Goal: Check status

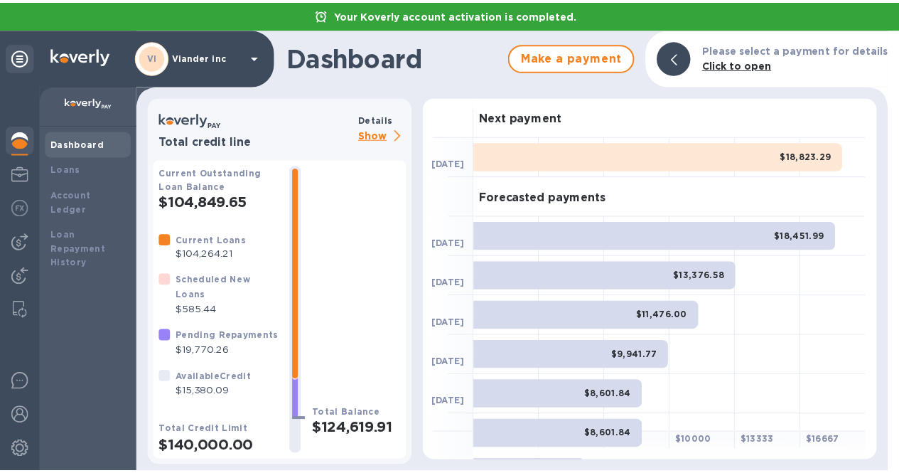
scroll to position [142, 0]
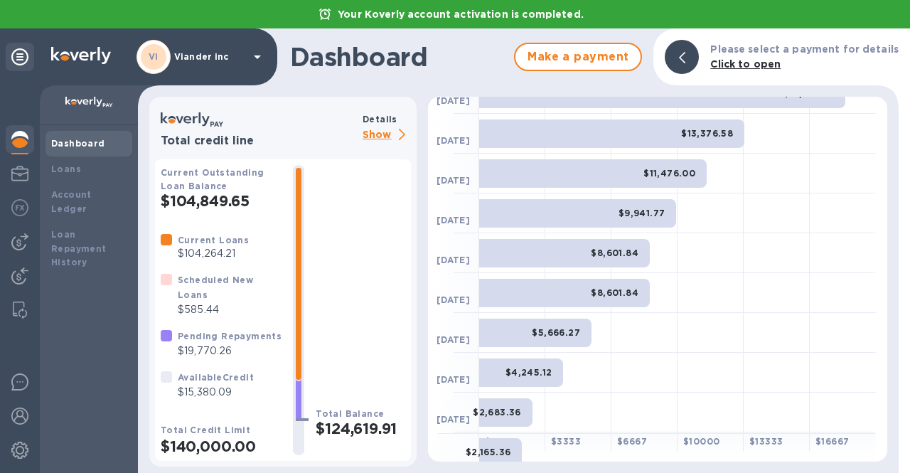
click at [372, 133] on p "Show" at bounding box center [386, 136] width 48 height 18
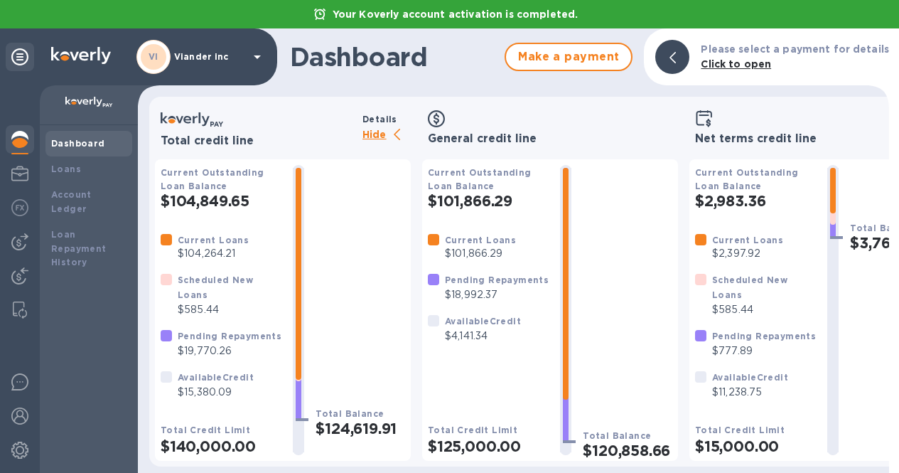
click at [372, 133] on p "Hide" at bounding box center [386, 136] width 48 height 18
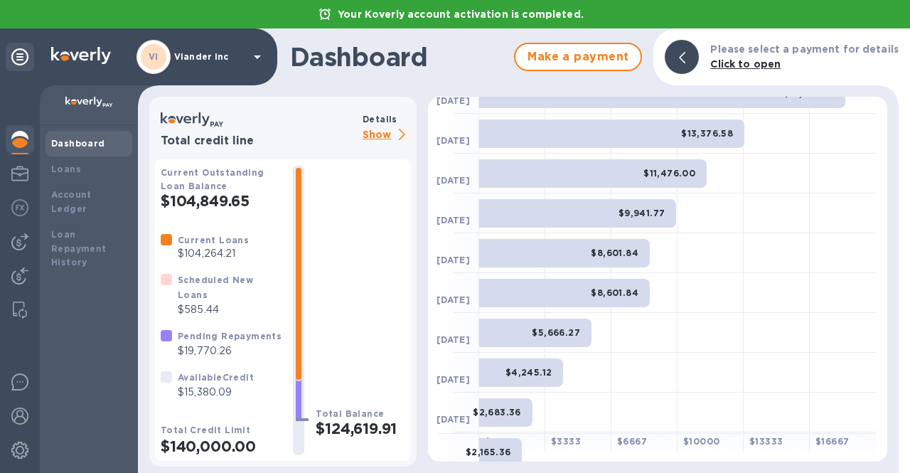
click at [370, 137] on p "Show" at bounding box center [386, 136] width 48 height 18
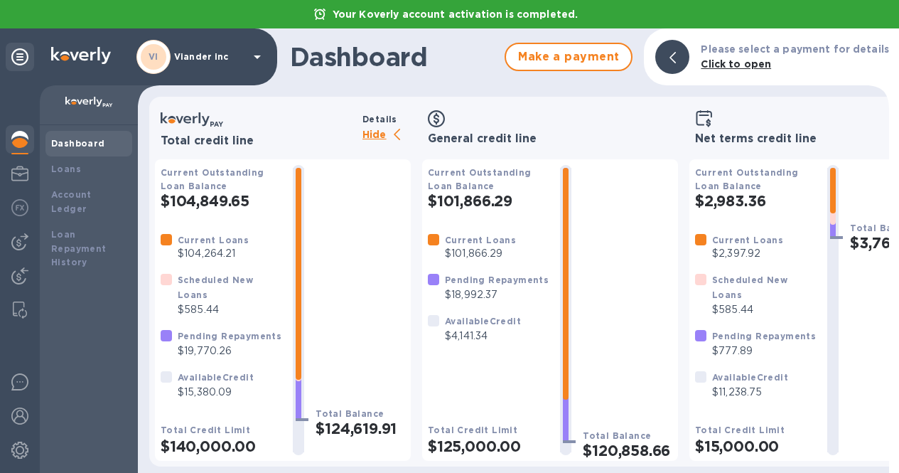
click at [183, 50] on div "VI Viander inc" at bounding box center [200, 57] width 129 height 34
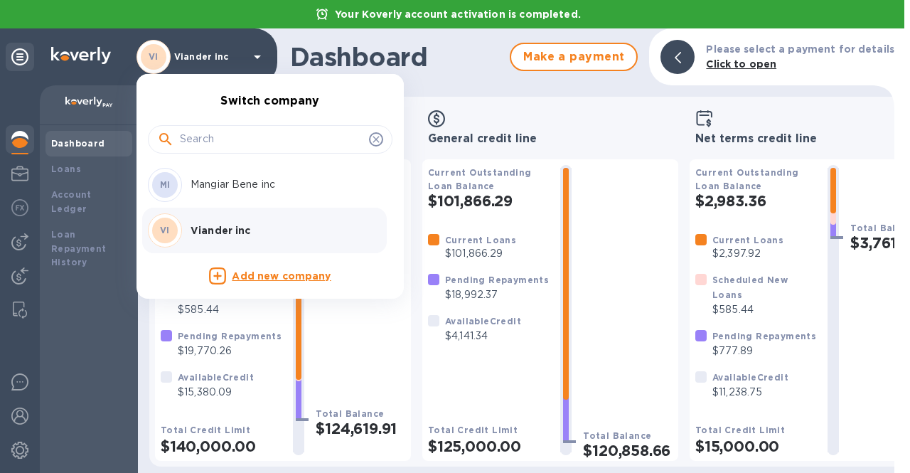
click at [193, 193] on div "MI Mangiar Bene inc" at bounding box center [259, 185] width 222 height 34
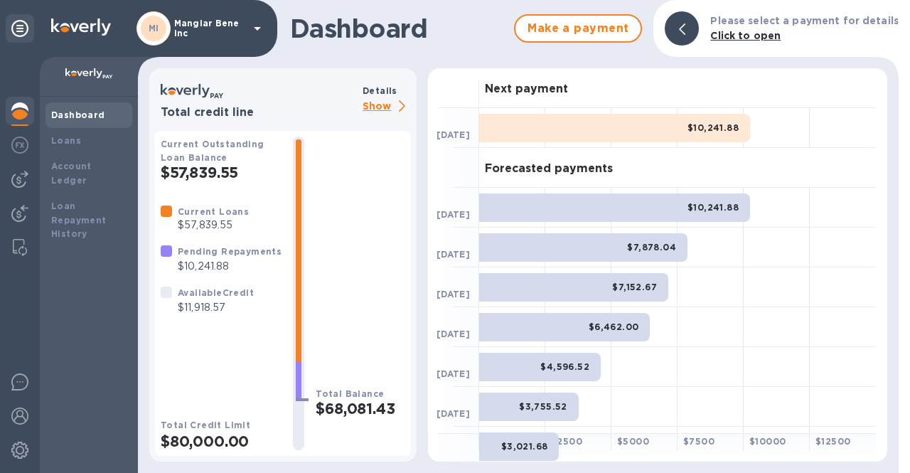
click at [374, 106] on p "Show" at bounding box center [386, 107] width 48 height 18
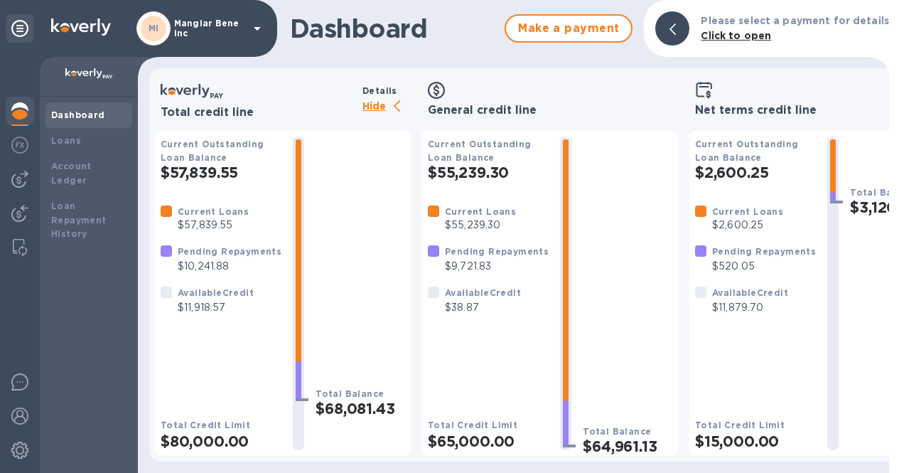
scroll to position [11, 0]
click at [368, 98] on p "Hide" at bounding box center [386, 107] width 48 height 18
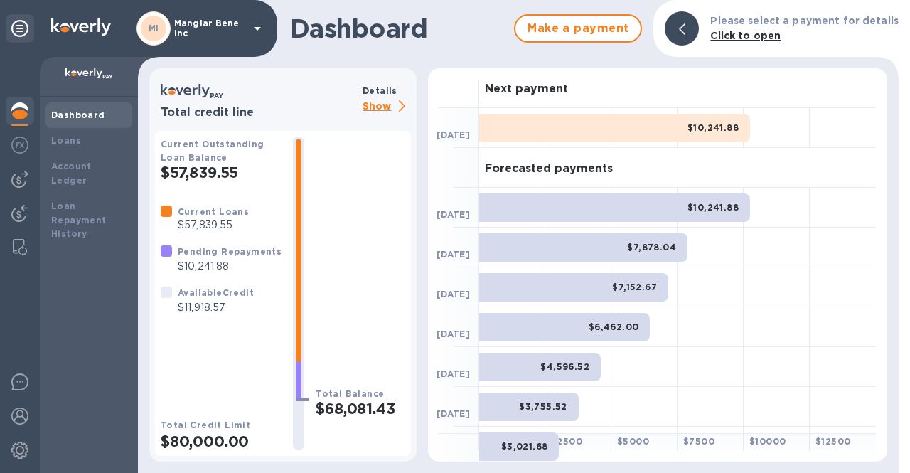
click at [375, 104] on p "Show" at bounding box center [386, 107] width 48 height 18
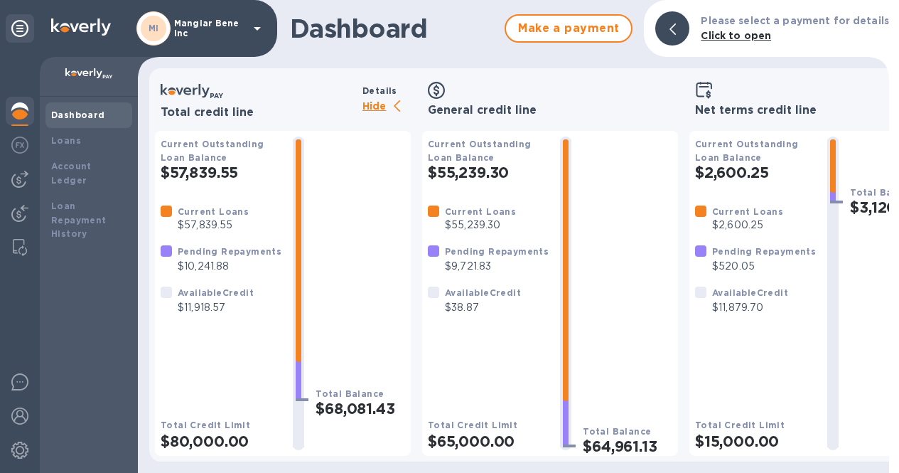
click at [207, 35] on p "Mangiar Bene inc" at bounding box center [209, 28] width 71 height 20
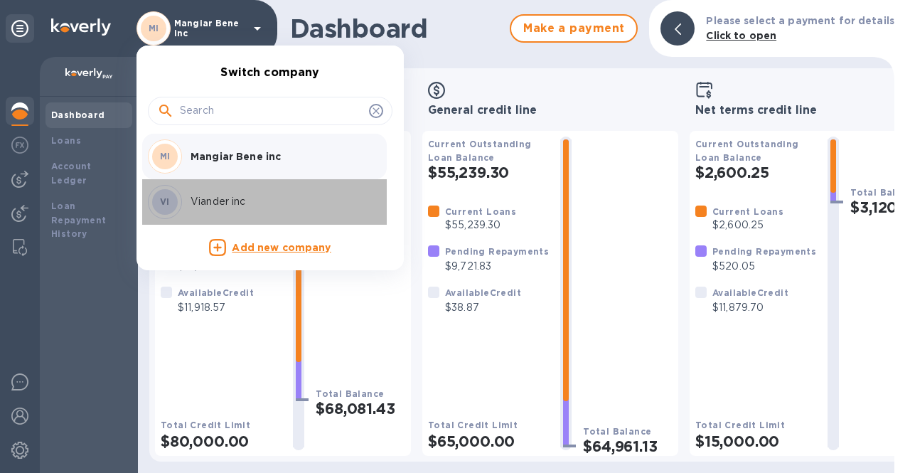
click at [221, 213] on div "VI Viander inc" at bounding box center [259, 202] width 222 height 34
